Goal: Find specific page/section: Find specific page/section

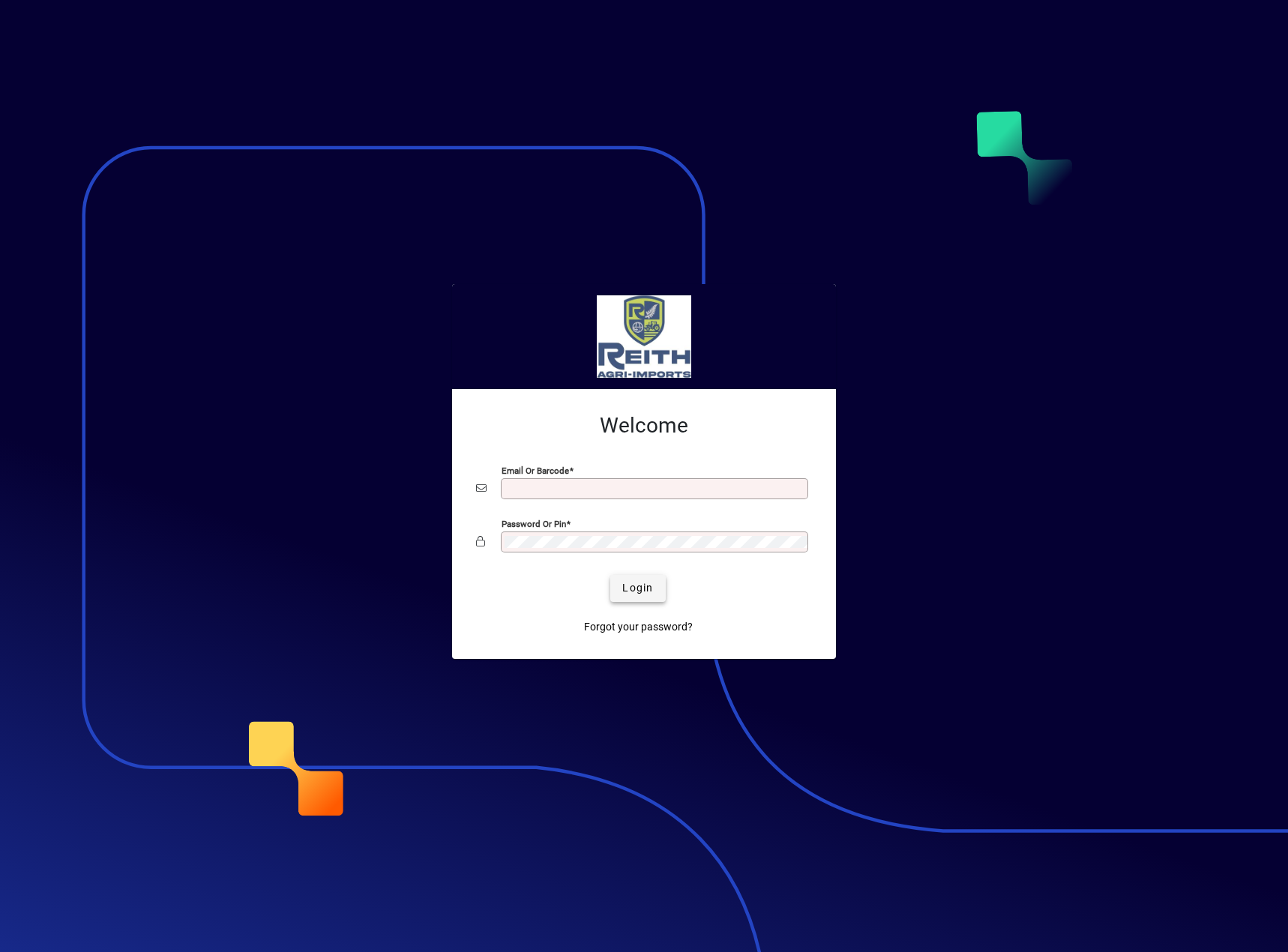
type input "**********"
click at [662, 599] on span "submit" at bounding box center [638, 588] width 55 height 36
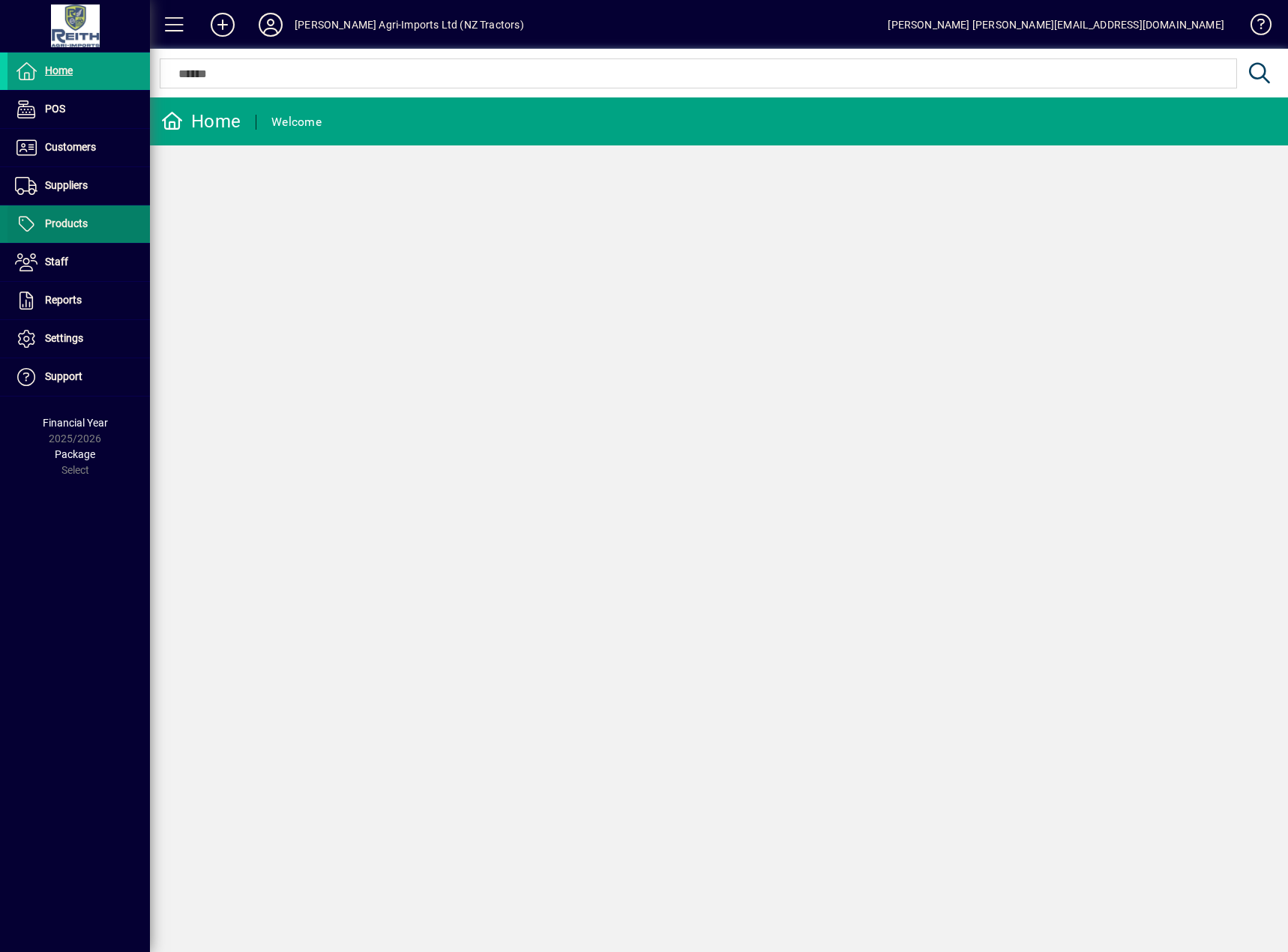
click at [97, 226] on span at bounding box center [78, 224] width 142 height 36
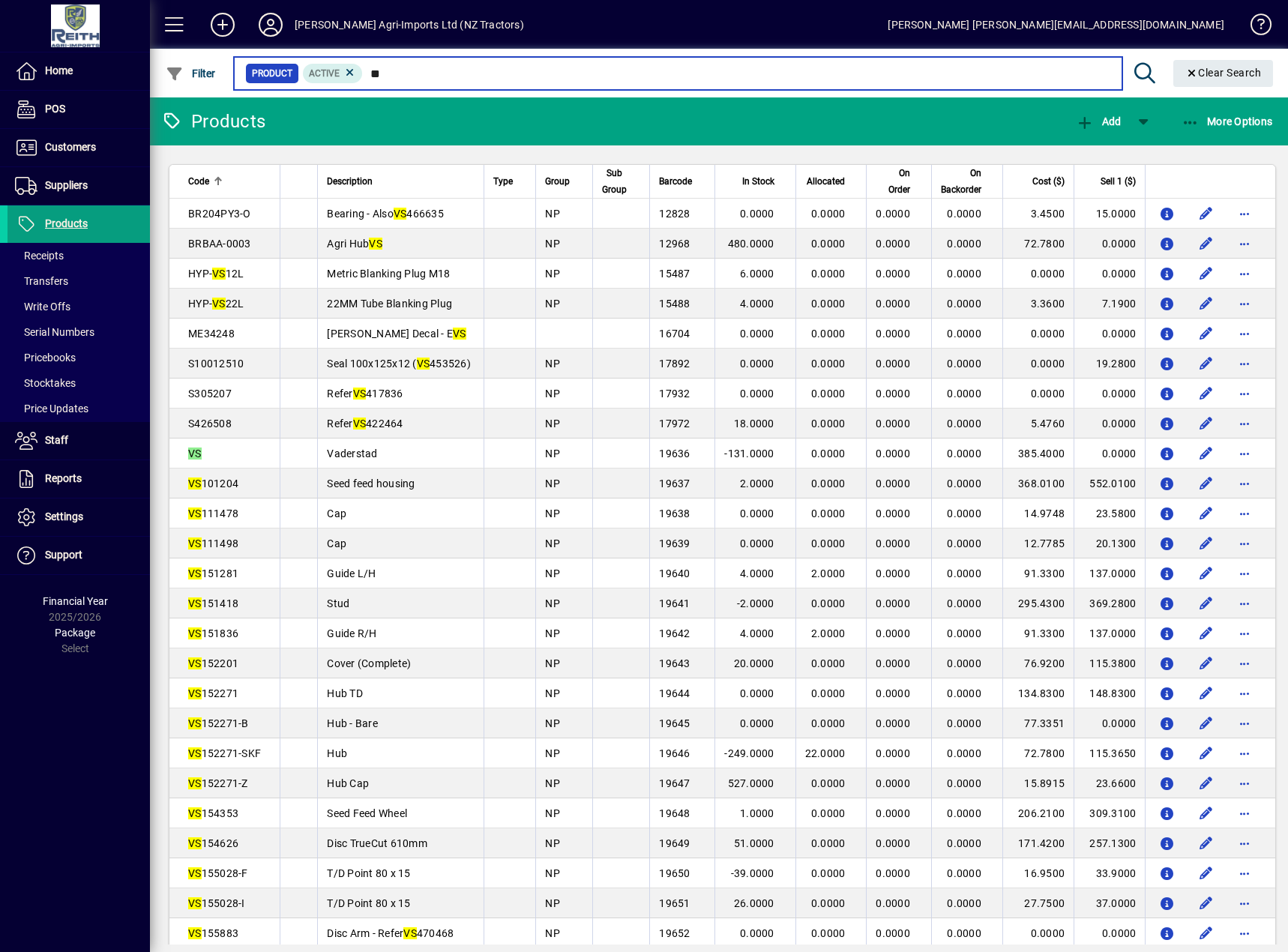
type input "**"
